Goal: Task Accomplishment & Management: Manage account settings

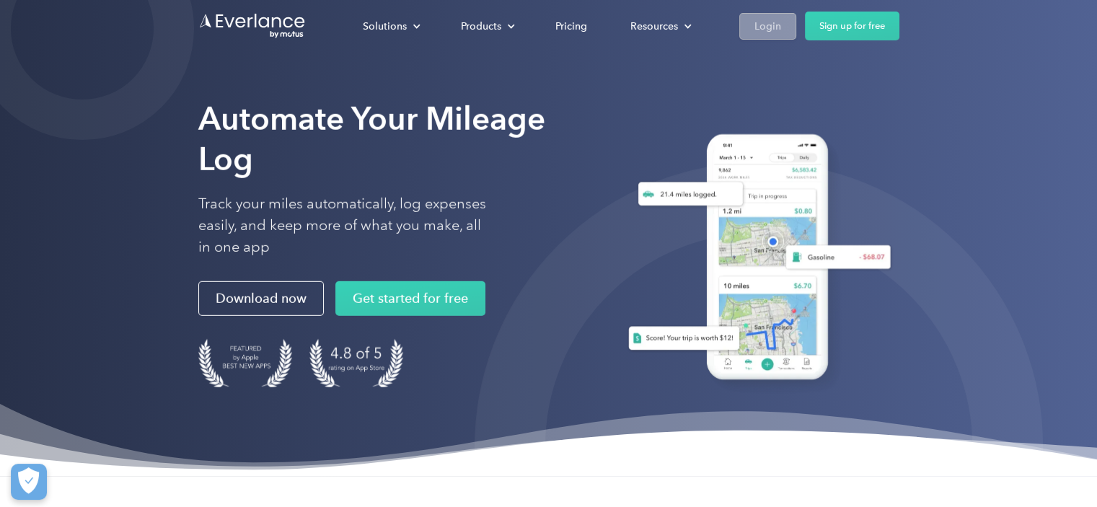
click at [771, 28] on div "Login" at bounding box center [768, 26] width 27 height 18
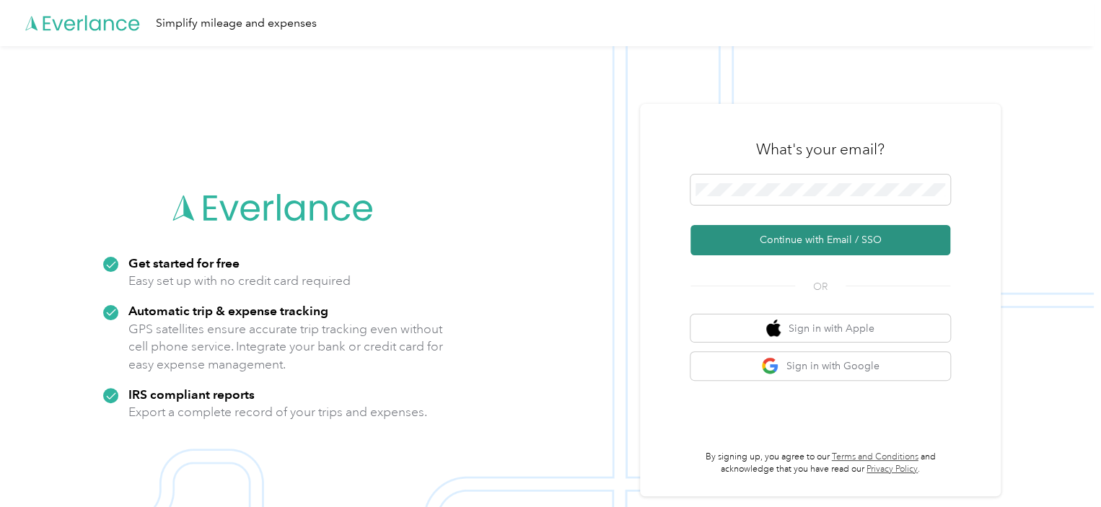
click at [770, 235] on button "Continue with Email / SSO" at bounding box center [821, 240] width 260 height 30
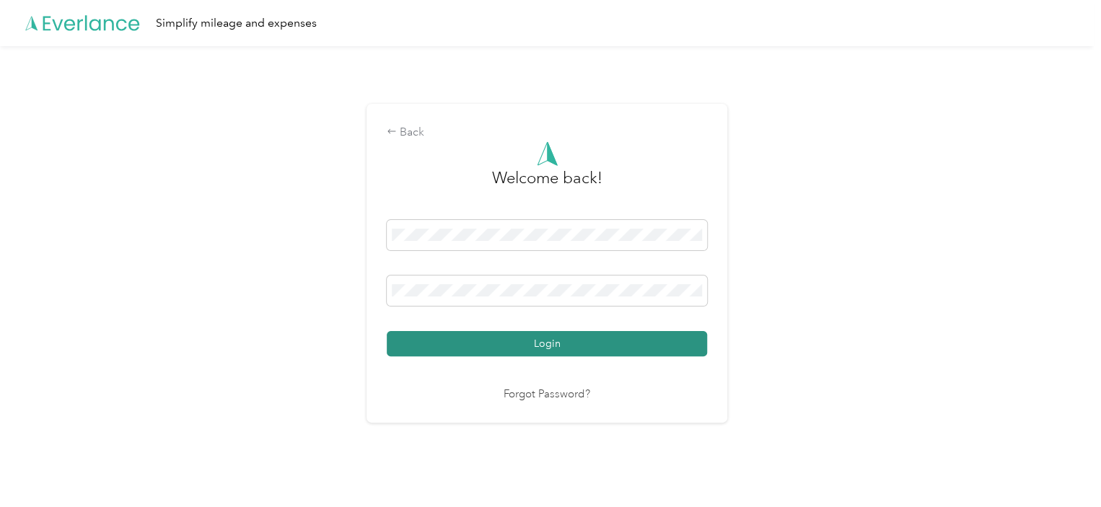
click at [525, 346] on button "Login" at bounding box center [547, 343] width 320 height 25
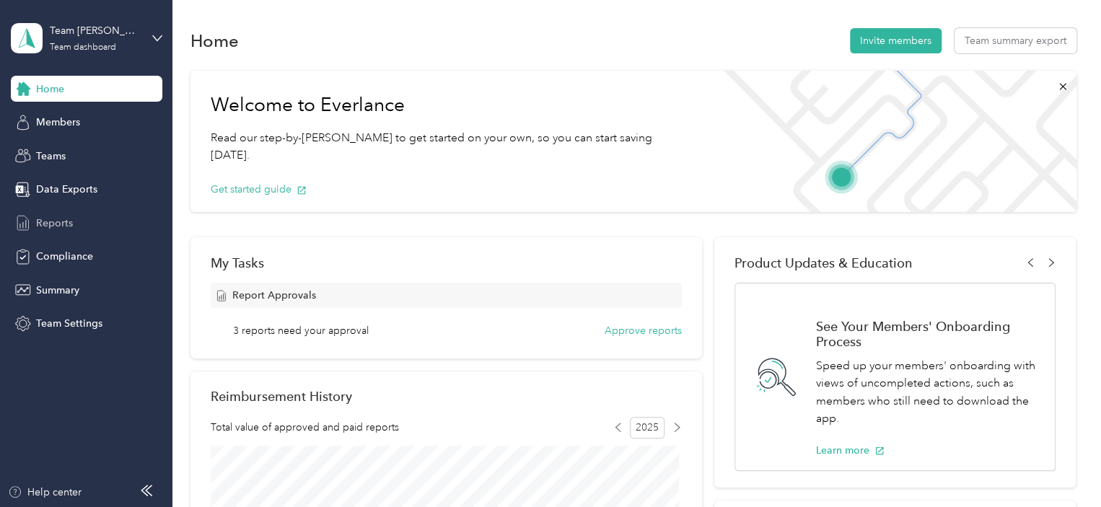
click at [55, 219] on span "Reports" at bounding box center [54, 223] width 37 height 15
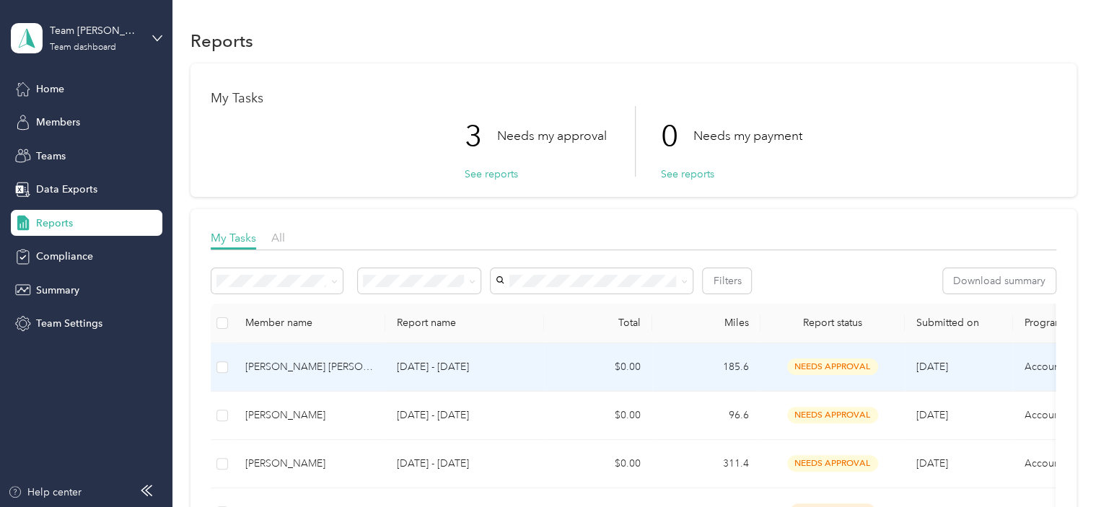
click at [831, 368] on span "needs approval" at bounding box center [832, 367] width 91 height 17
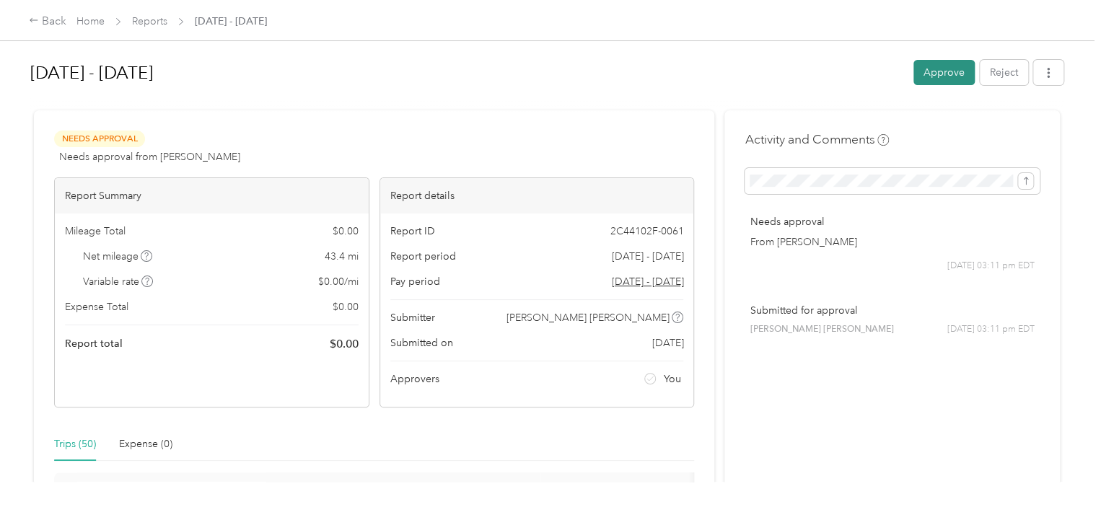
click at [932, 73] on button "Approve" at bounding box center [943, 72] width 61 height 25
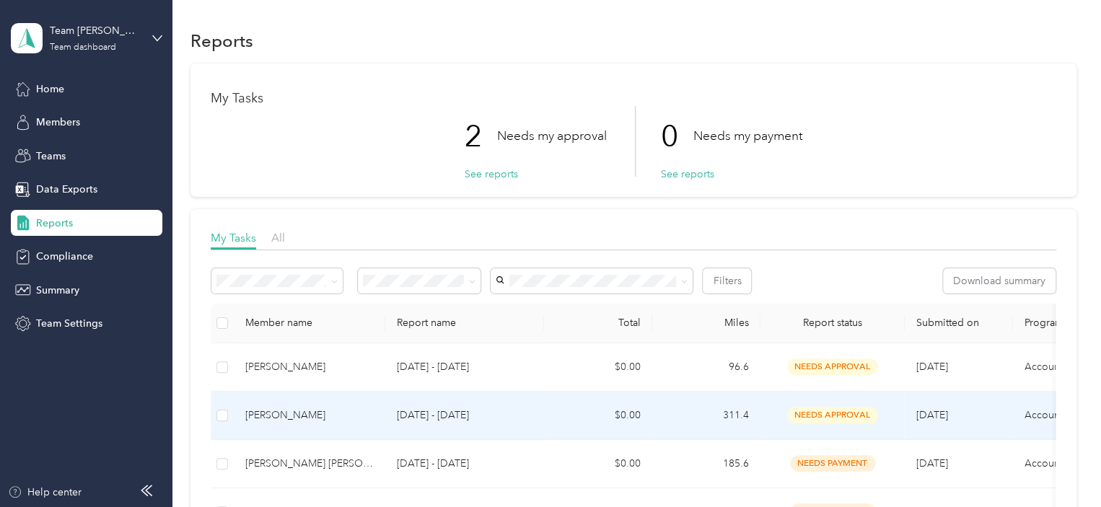
click at [828, 413] on span "needs approval" at bounding box center [832, 415] width 91 height 17
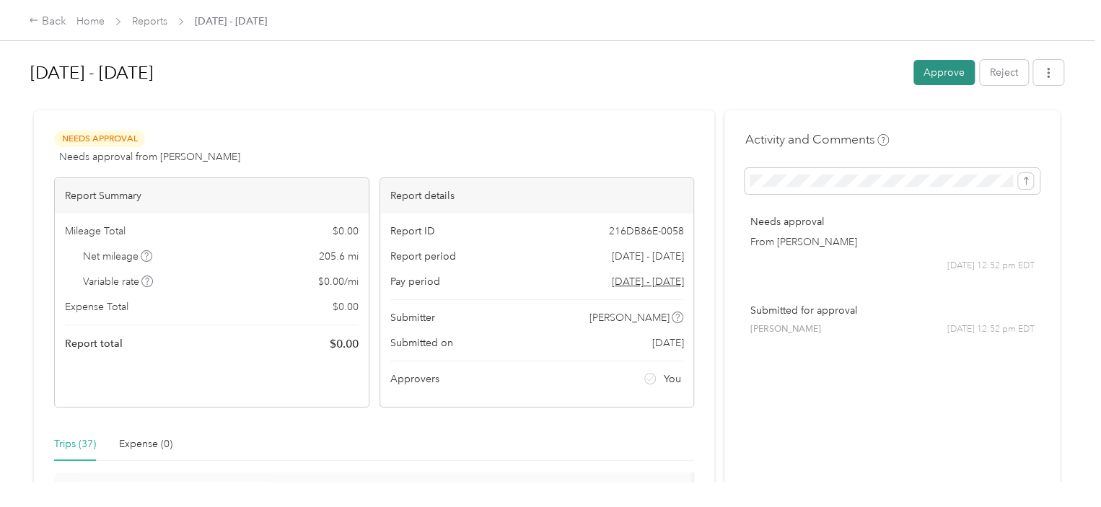
click at [929, 70] on button "Approve" at bounding box center [943, 72] width 61 height 25
